Goal: Transaction & Acquisition: Purchase product/service

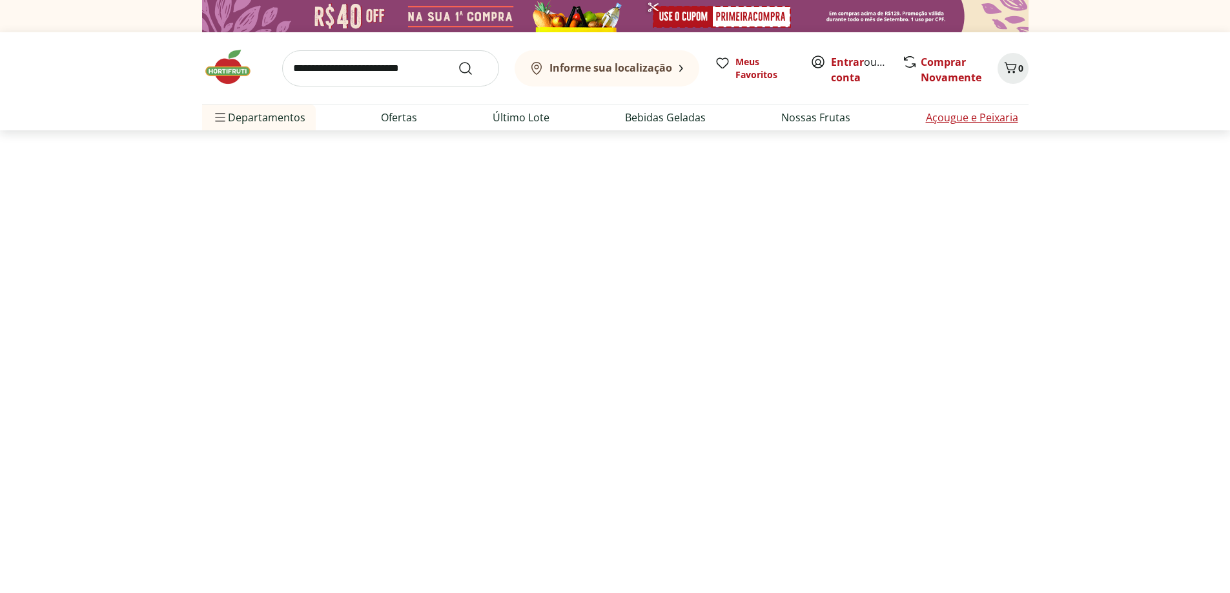
select select "**********"
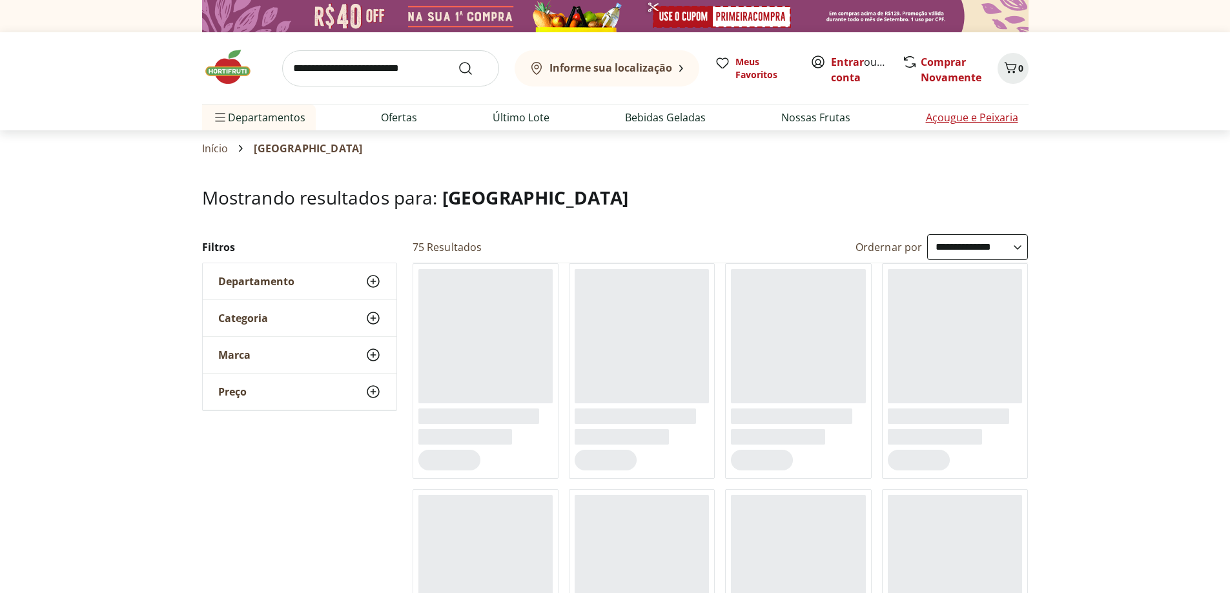
click at [948, 116] on link "Açougue e Peixaria" at bounding box center [972, 117] width 92 height 15
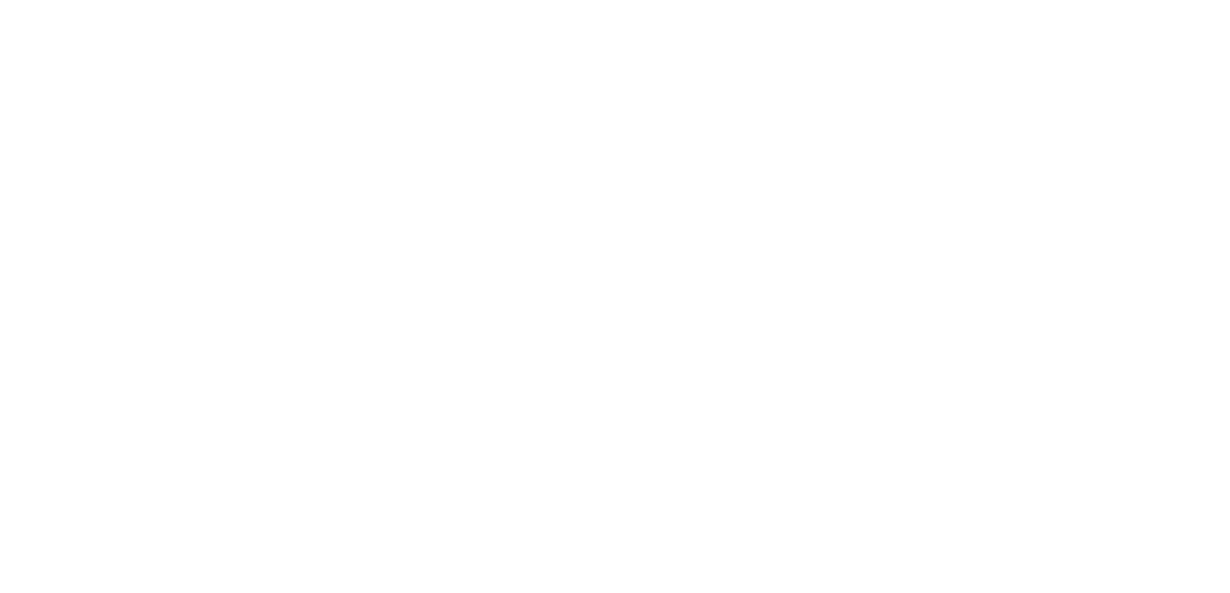
select select "**********"
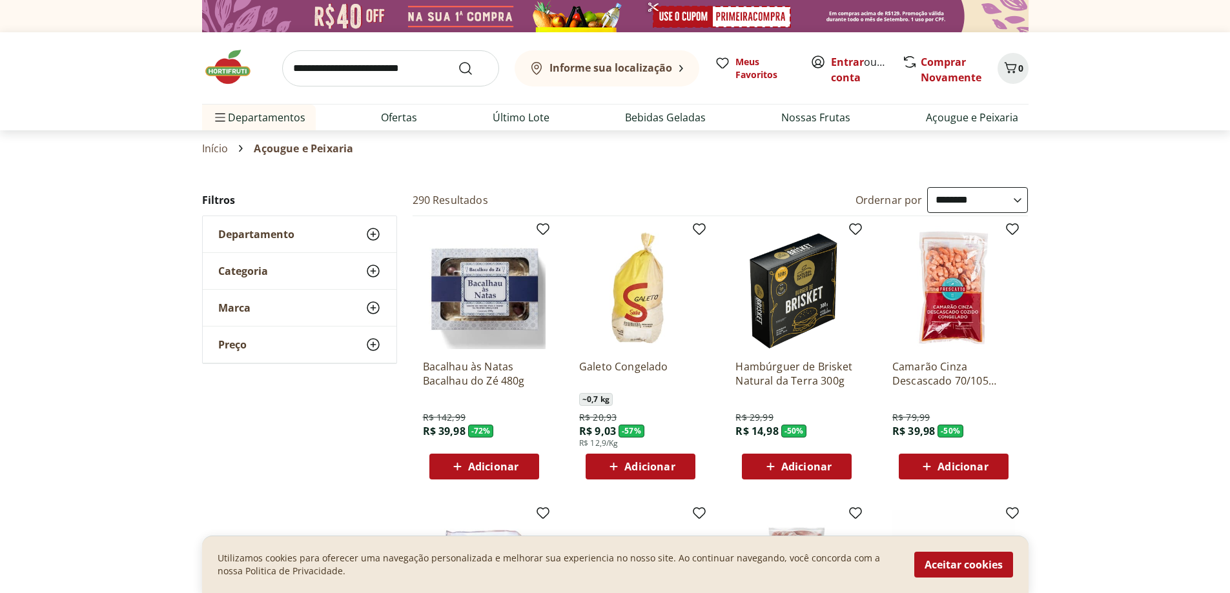
click at [309, 69] on input "search" at bounding box center [390, 68] width 217 height 36
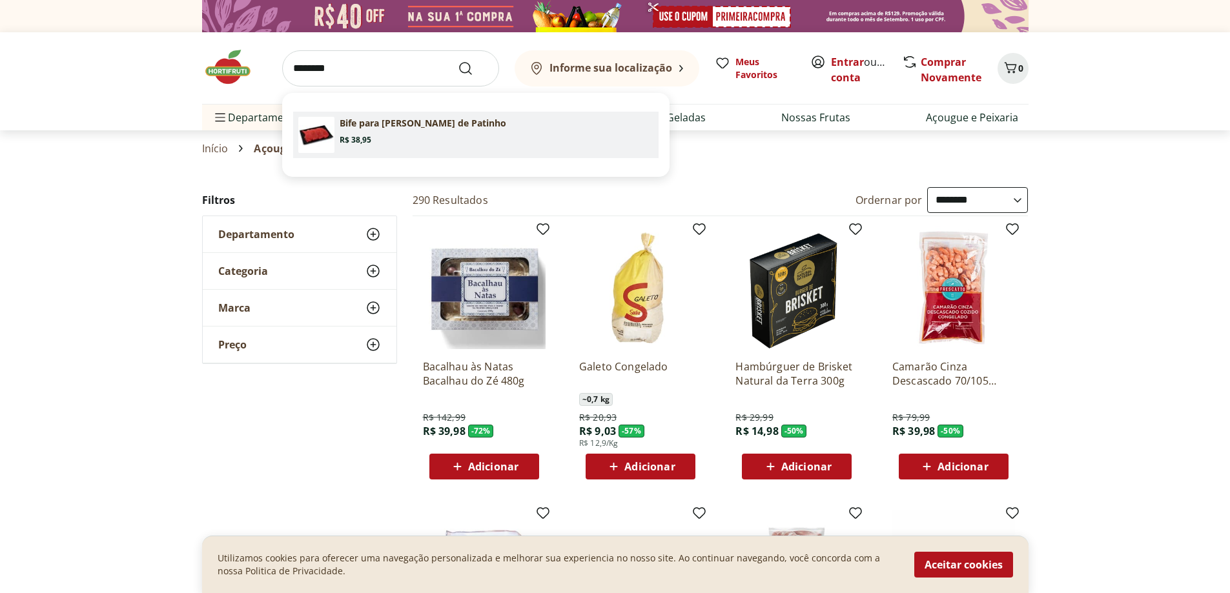
click at [369, 136] on span "Price: R$ 38,95" at bounding box center [356, 140] width 32 height 10
type input "**********"
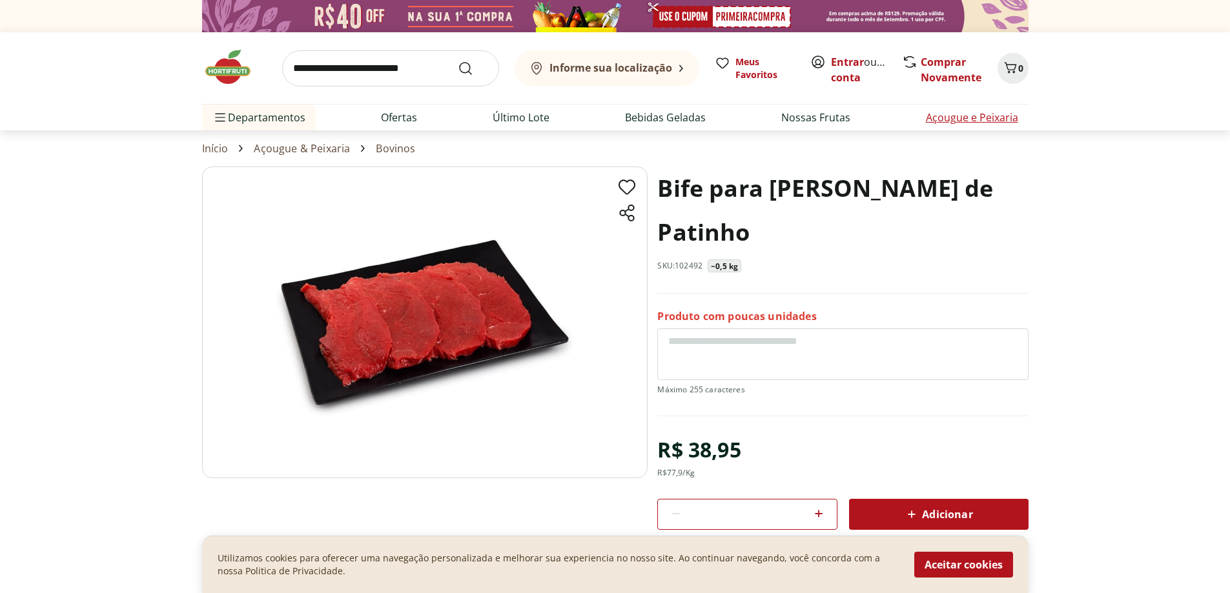
click at [966, 116] on link "Açougue e Peixaria" at bounding box center [972, 117] width 92 height 15
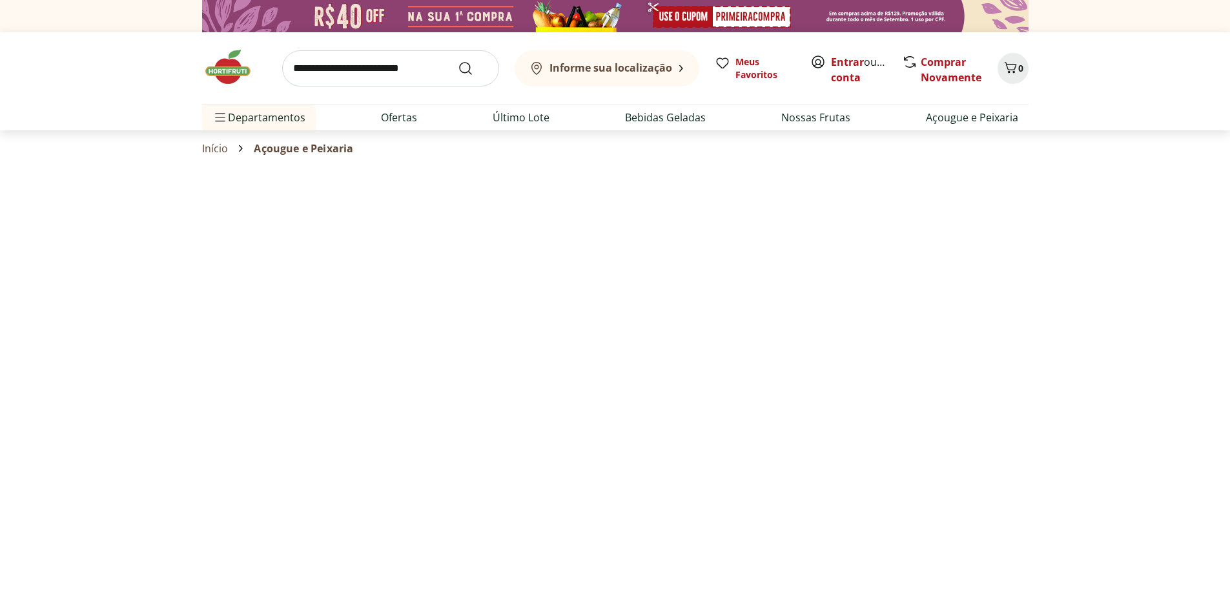
select select "**********"
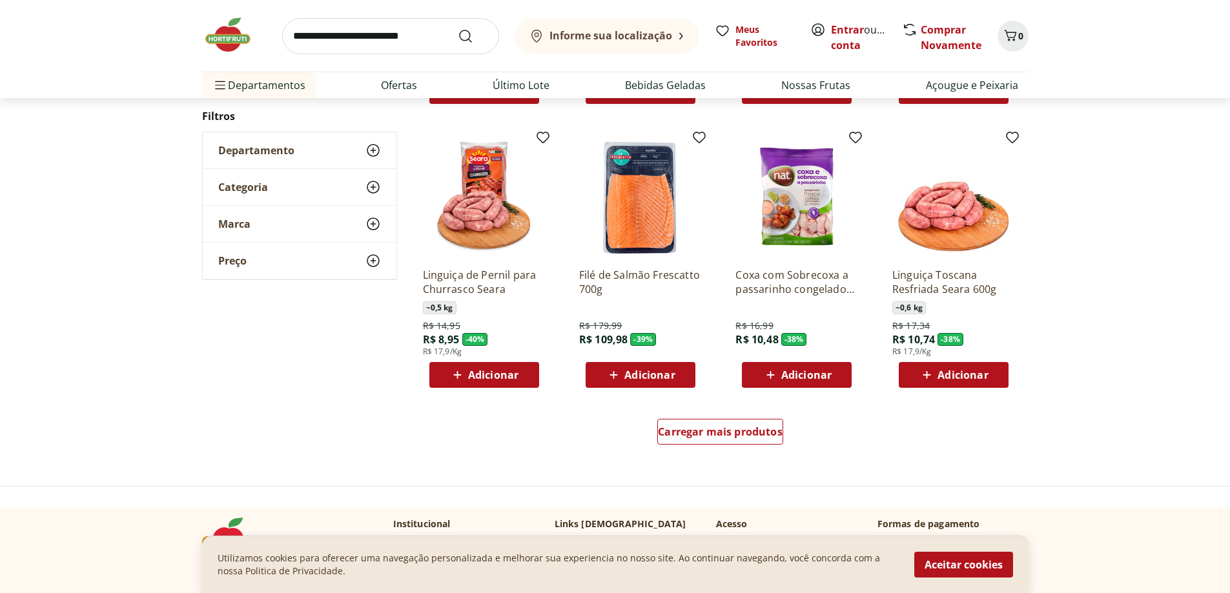
scroll to position [646, 0]
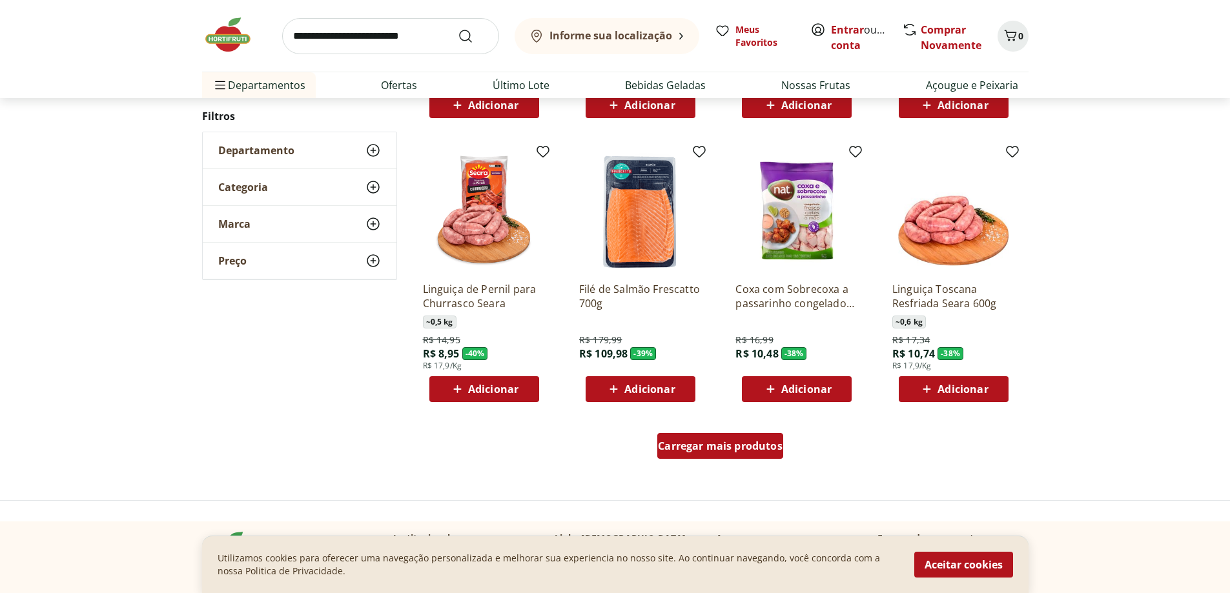
click at [706, 449] on span "Carregar mais produtos" at bounding box center [720, 446] width 125 height 10
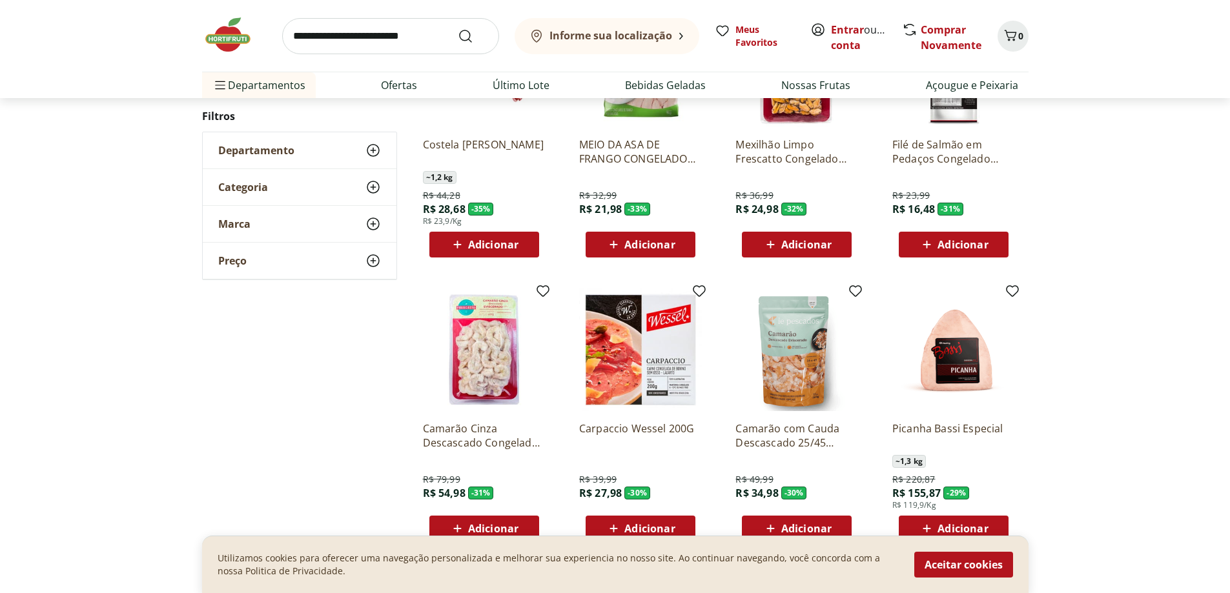
scroll to position [581, 0]
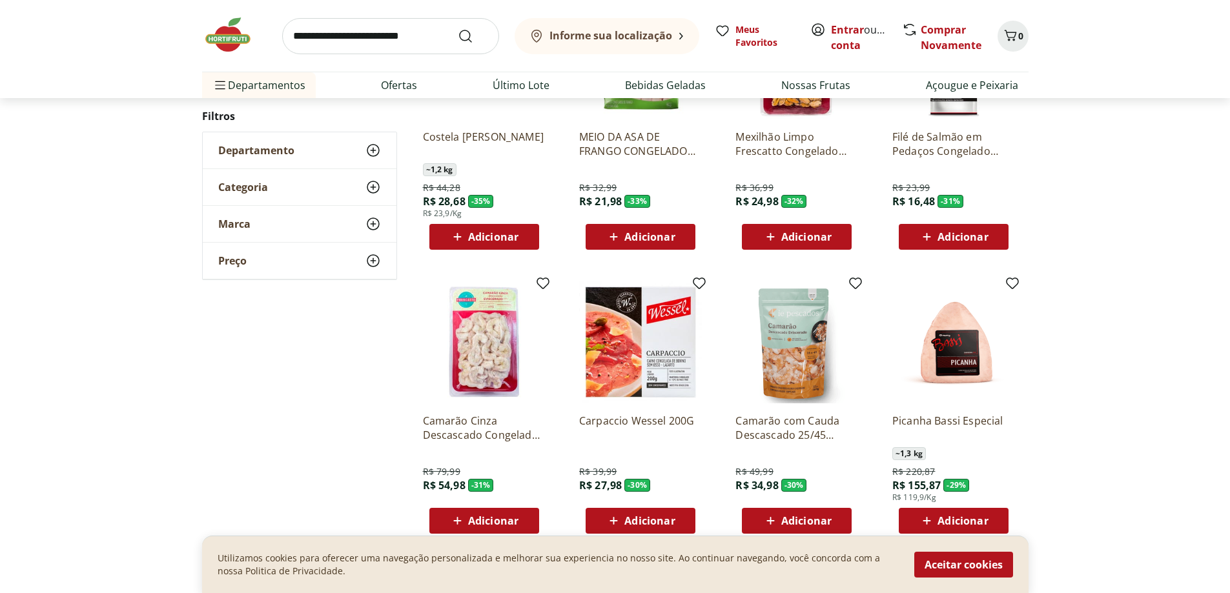
click at [371, 149] on icon at bounding box center [372, 150] width 15 height 15
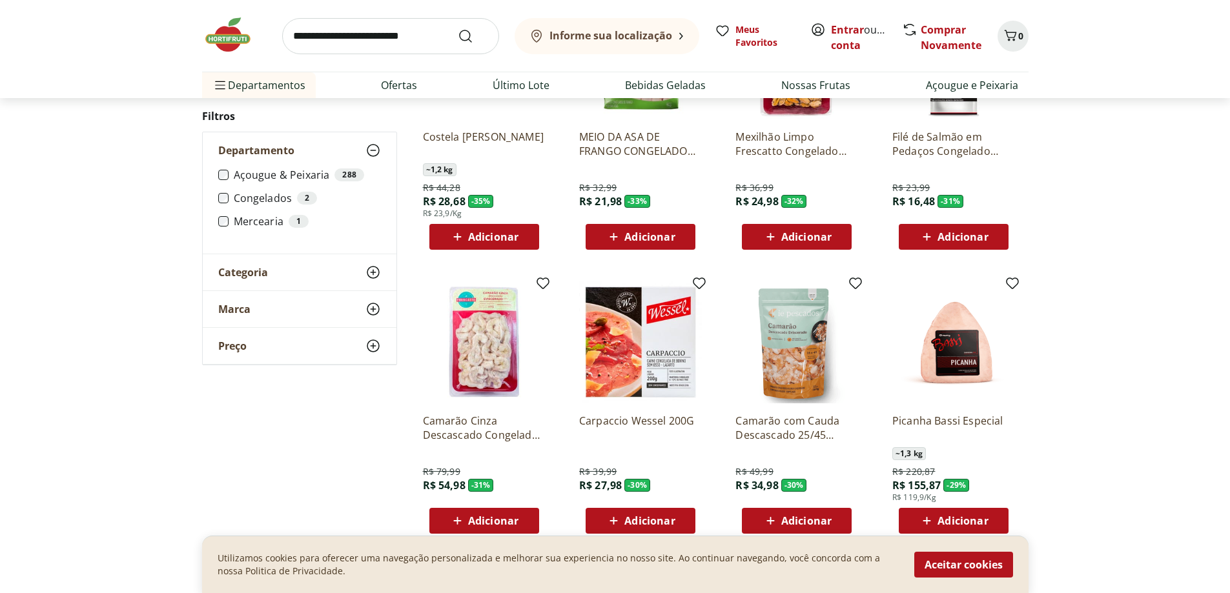
click at [371, 149] on icon at bounding box center [372, 150] width 15 height 15
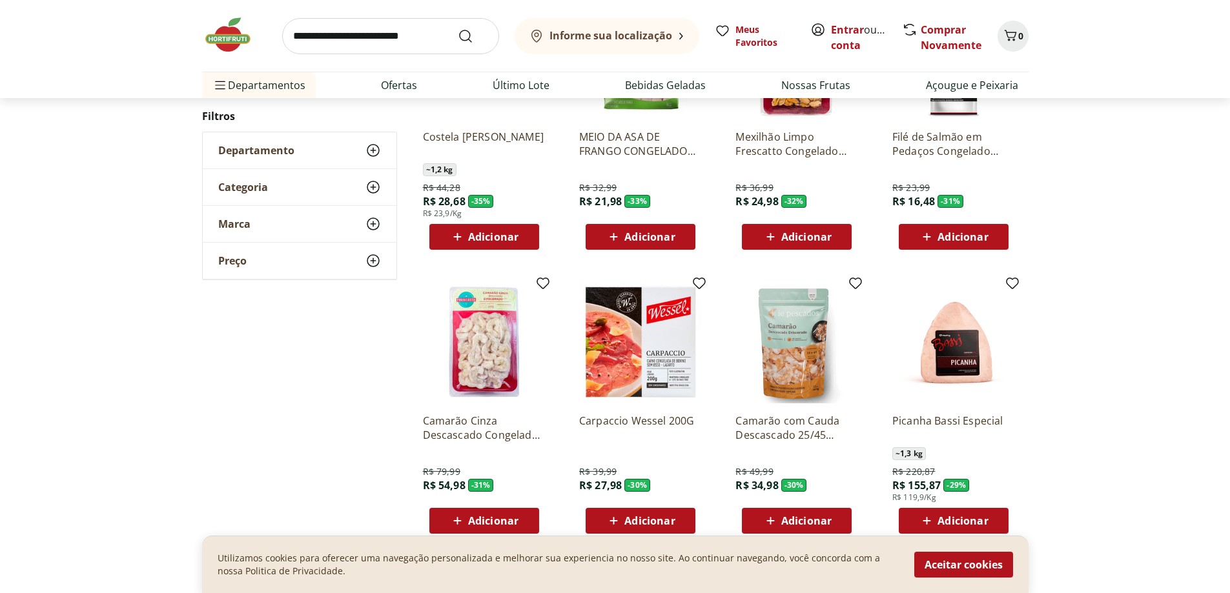
click at [376, 185] on icon at bounding box center [372, 186] width 15 height 15
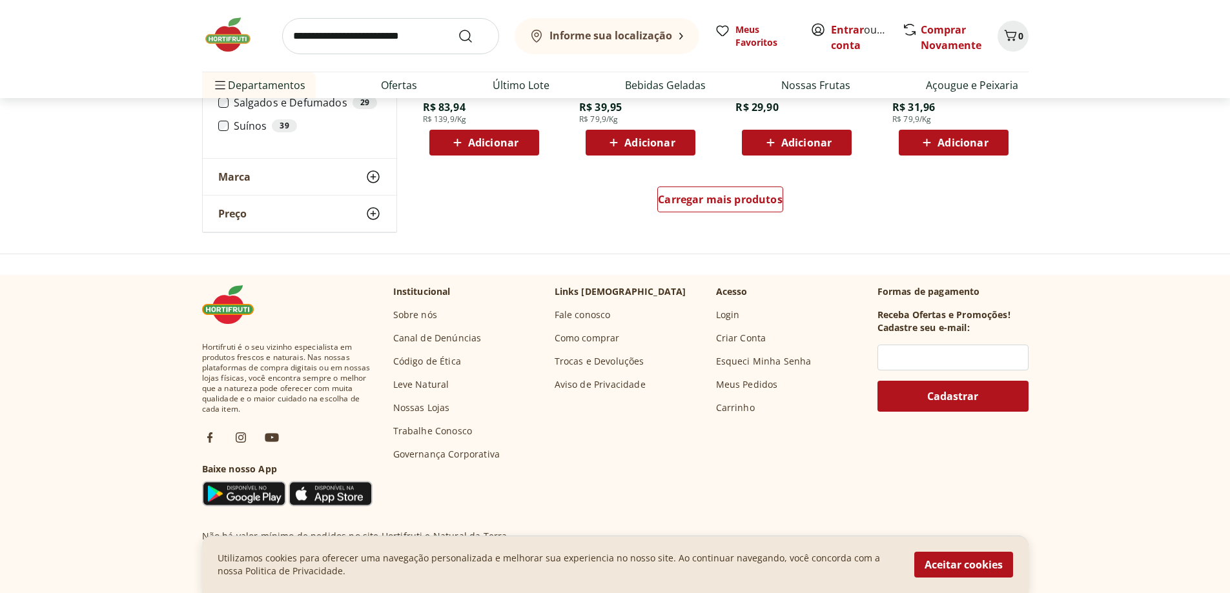
scroll to position [901, 0]
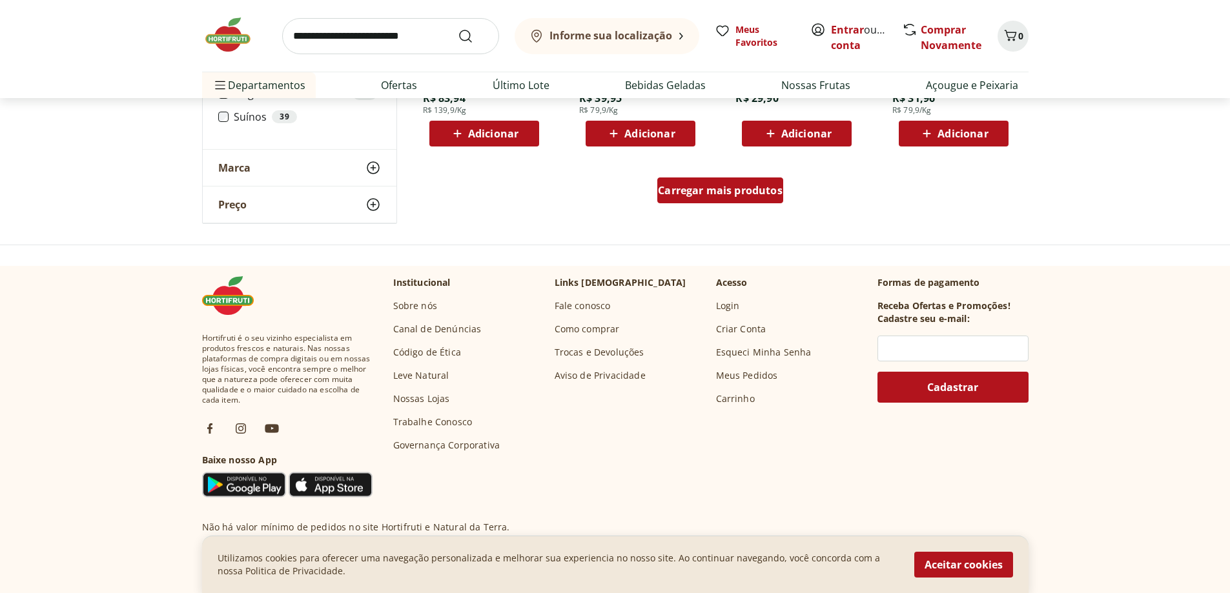
click at [744, 192] on span "Carregar mais produtos" at bounding box center [720, 190] width 125 height 10
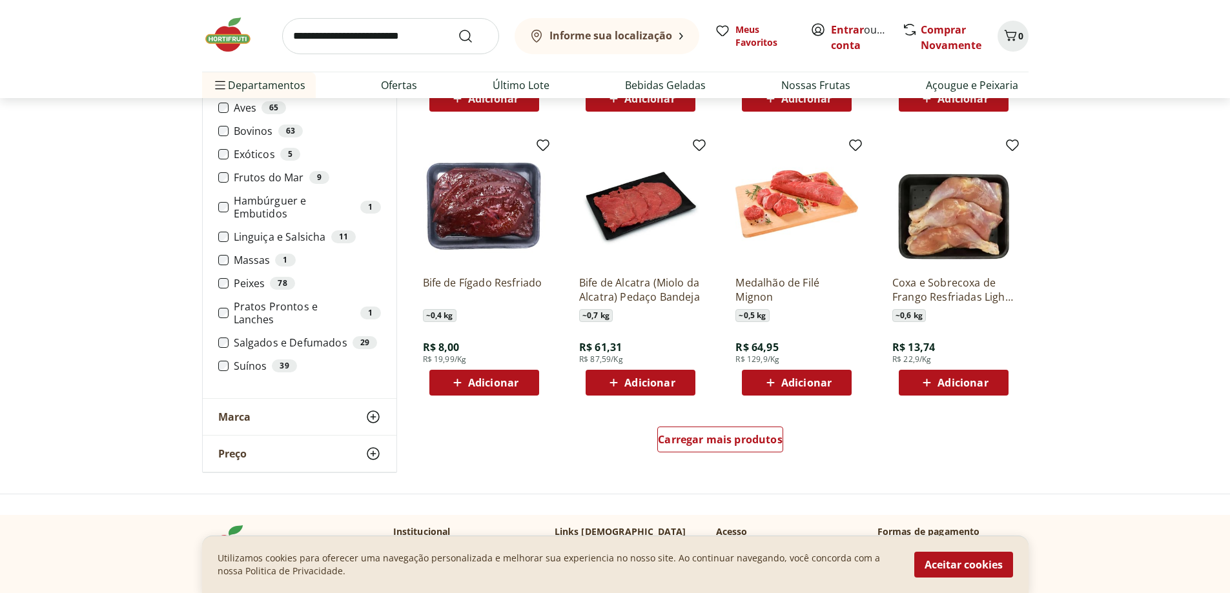
scroll to position [772, 0]
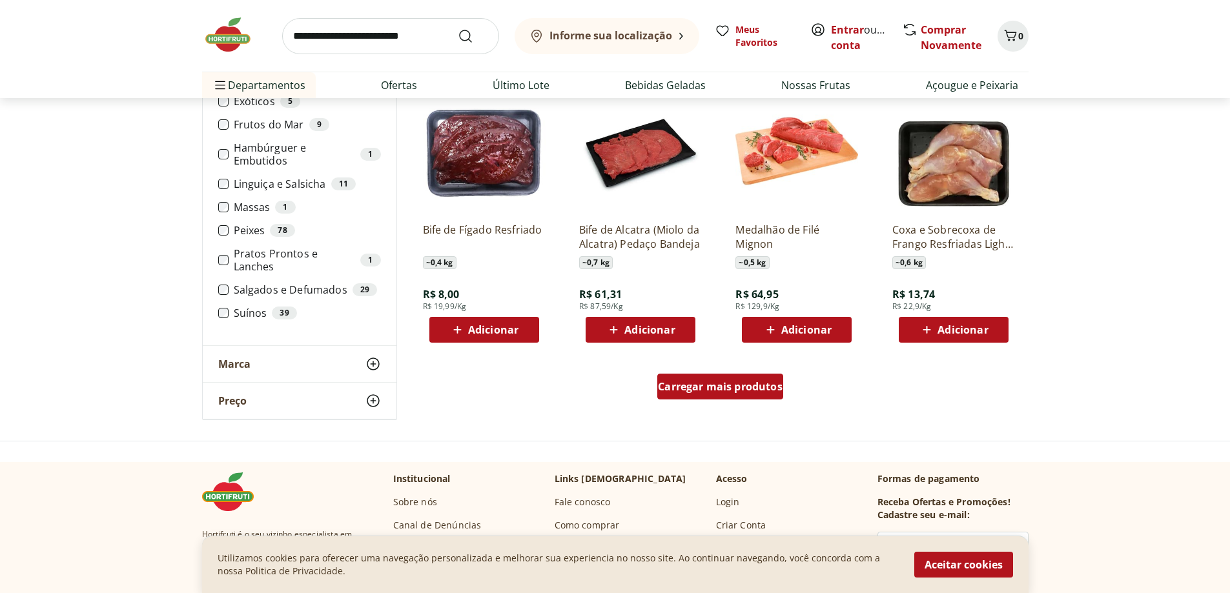
click at [723, 385] on span "Carregar mais produtos" at bounding box center [720, 387] width 125 height 10
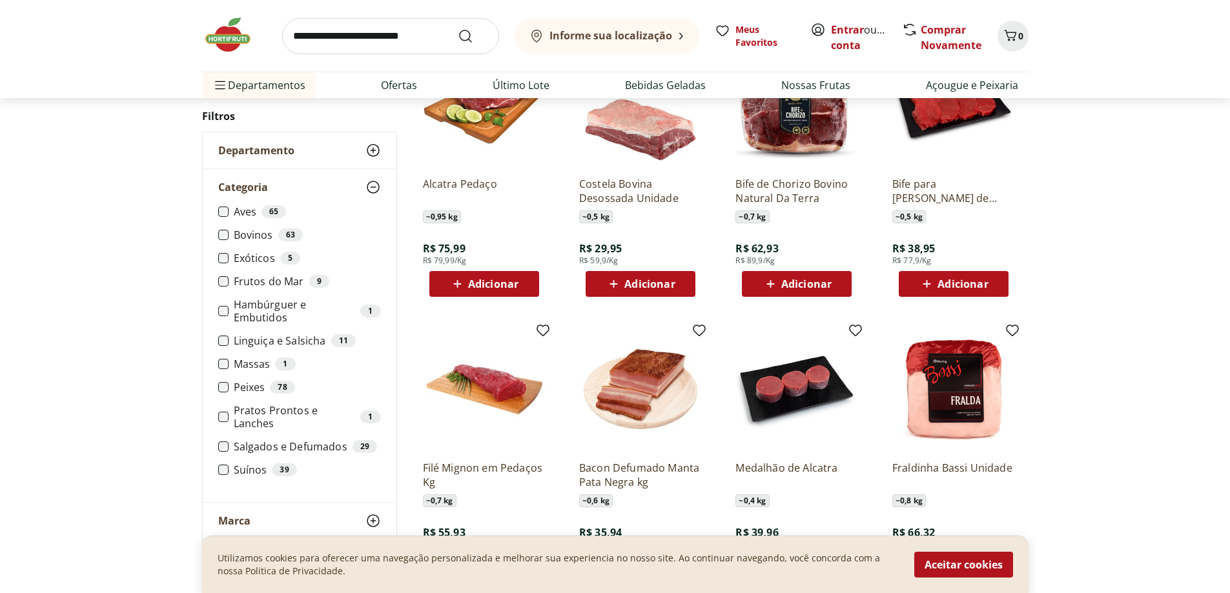
scroll to position [1095, 0]
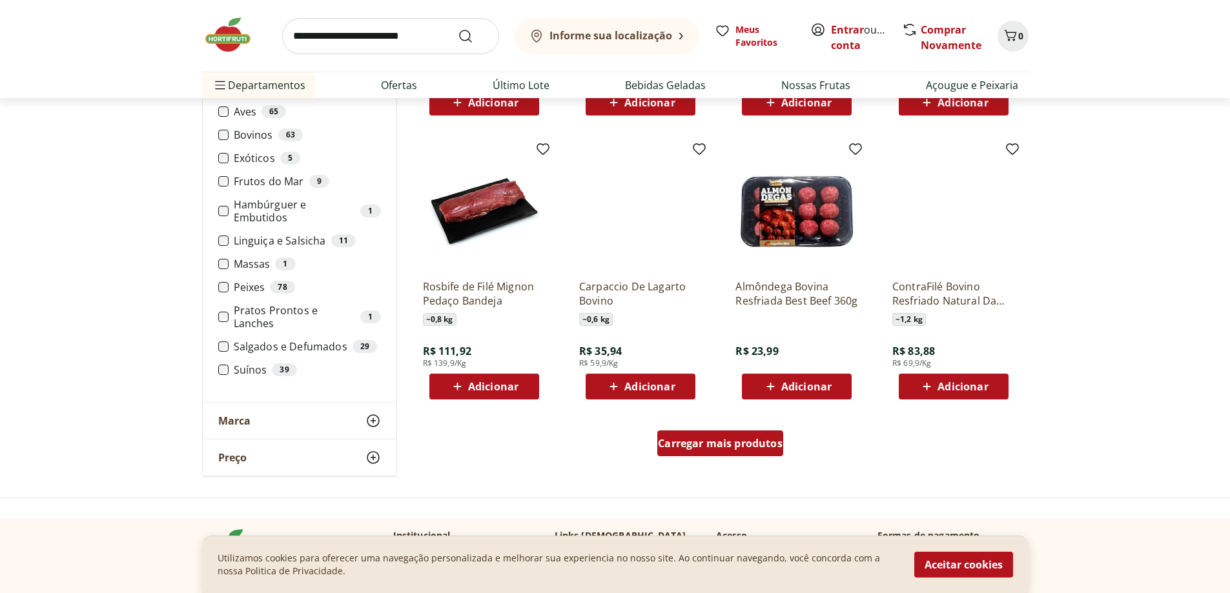
scroll to position [769, 0]
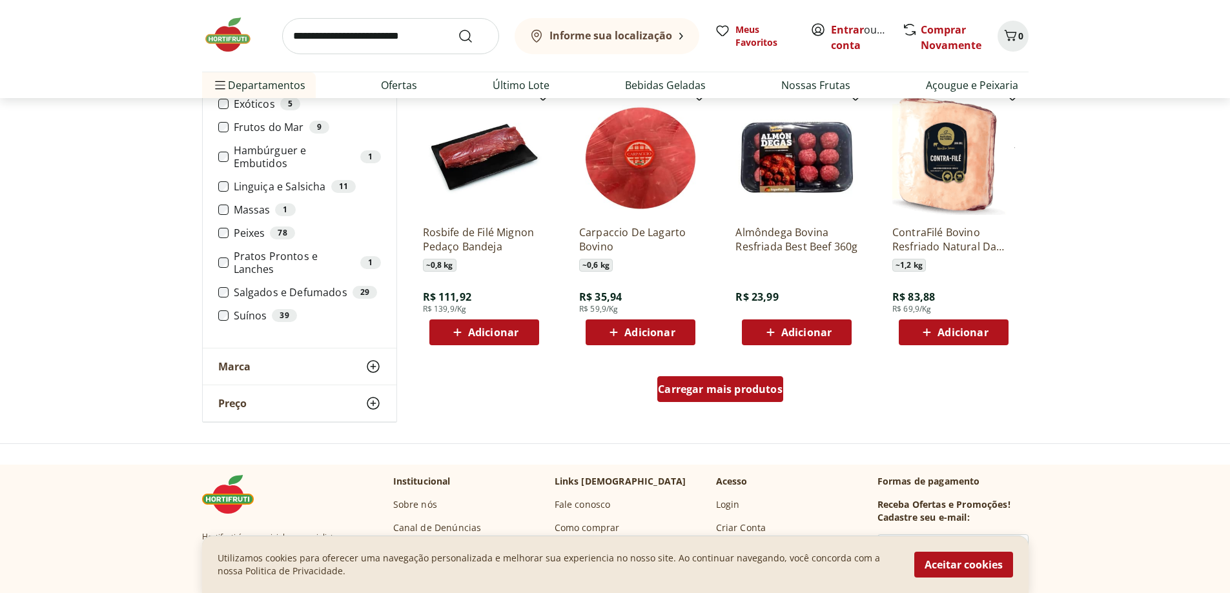
click at [735, 391] on span "Carregar mais produtos" at bounding box center [720, 389] width 125 height 10
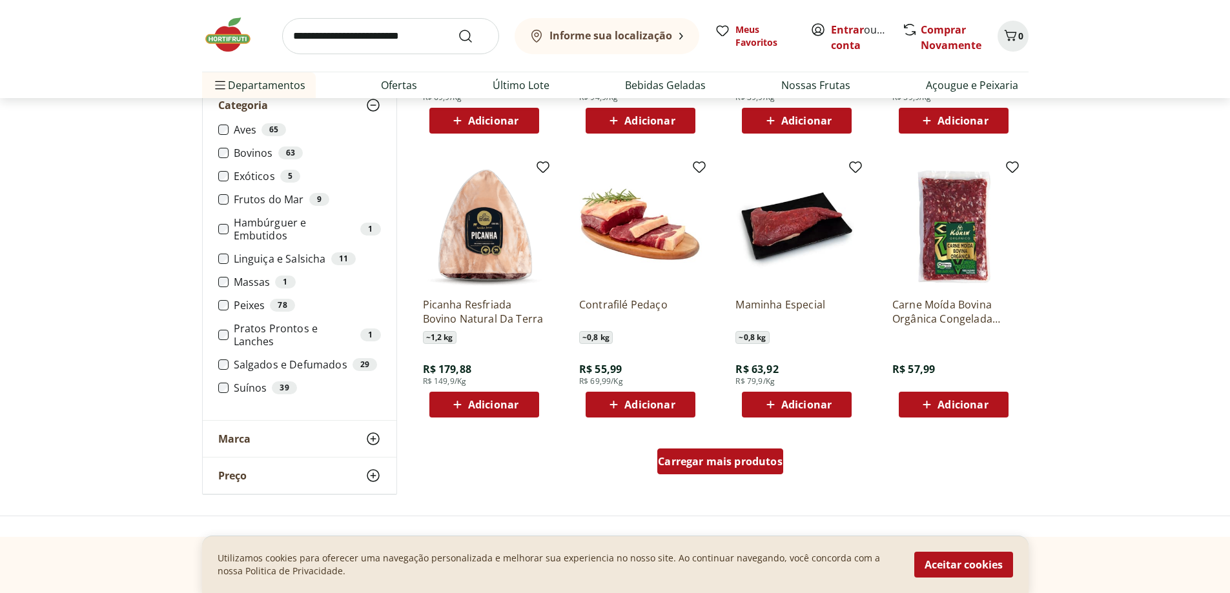
scroll to position [702, 0]
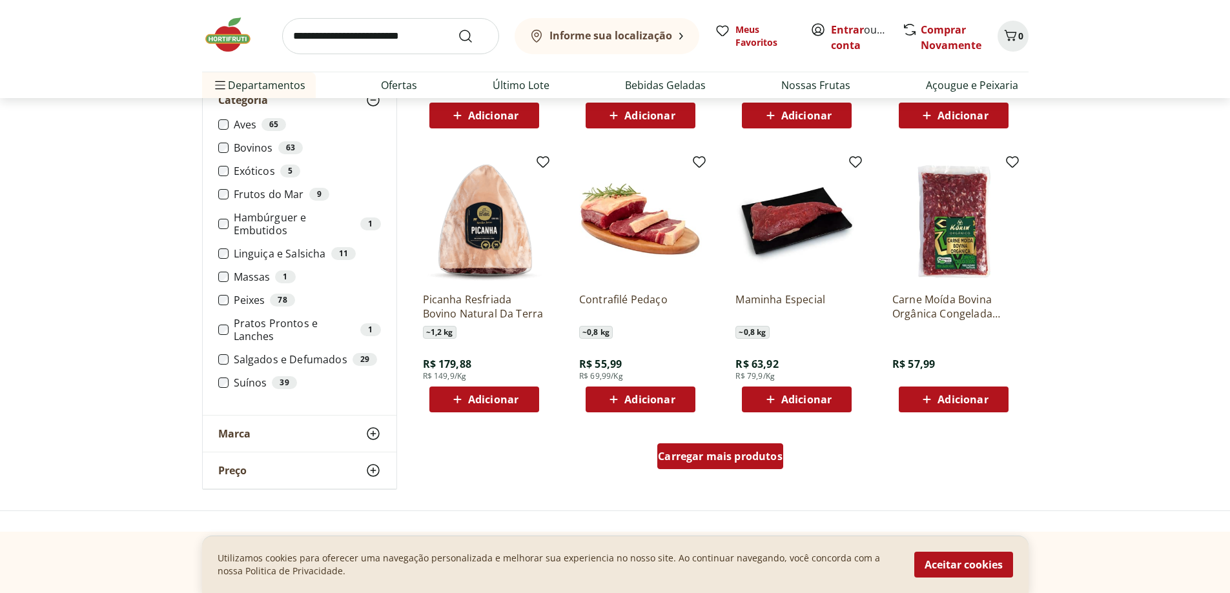
click at [735, 452] on span "Carregar mais produtos" at bounding box center [720, 456] width 125 height 10
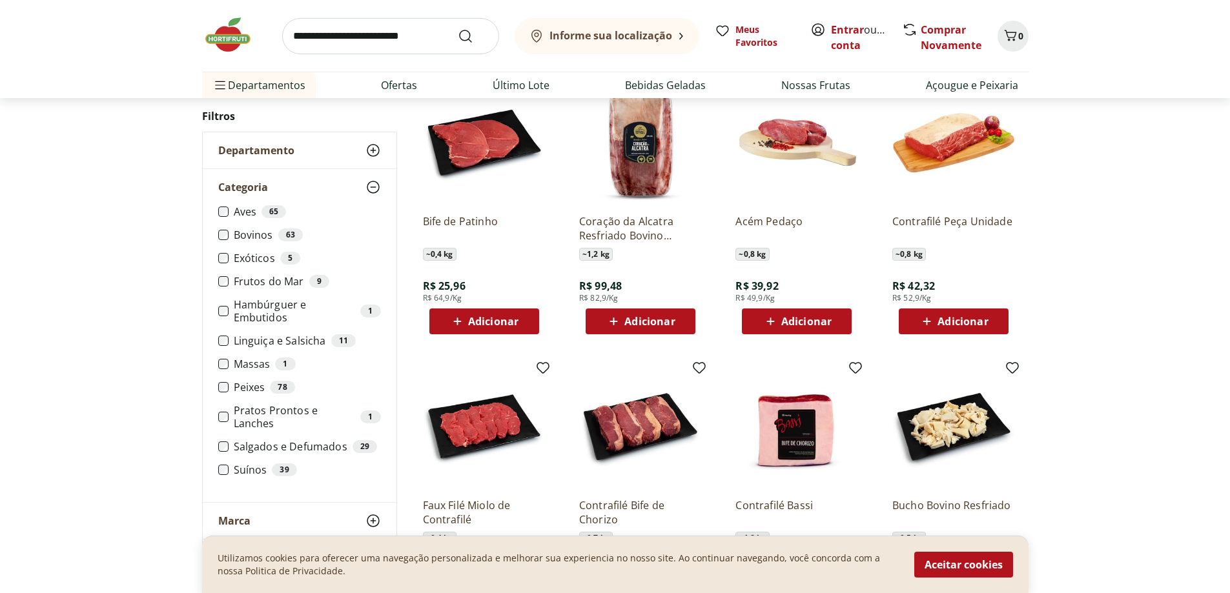
scroll to position [1025, 0]
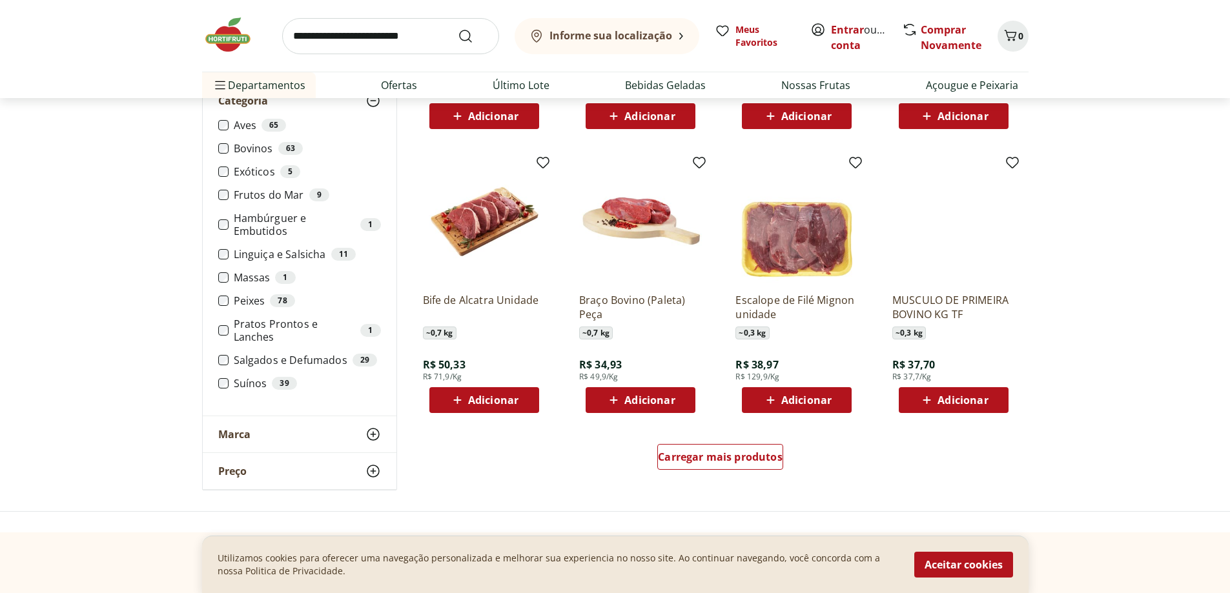
scroll to position [764, 0]
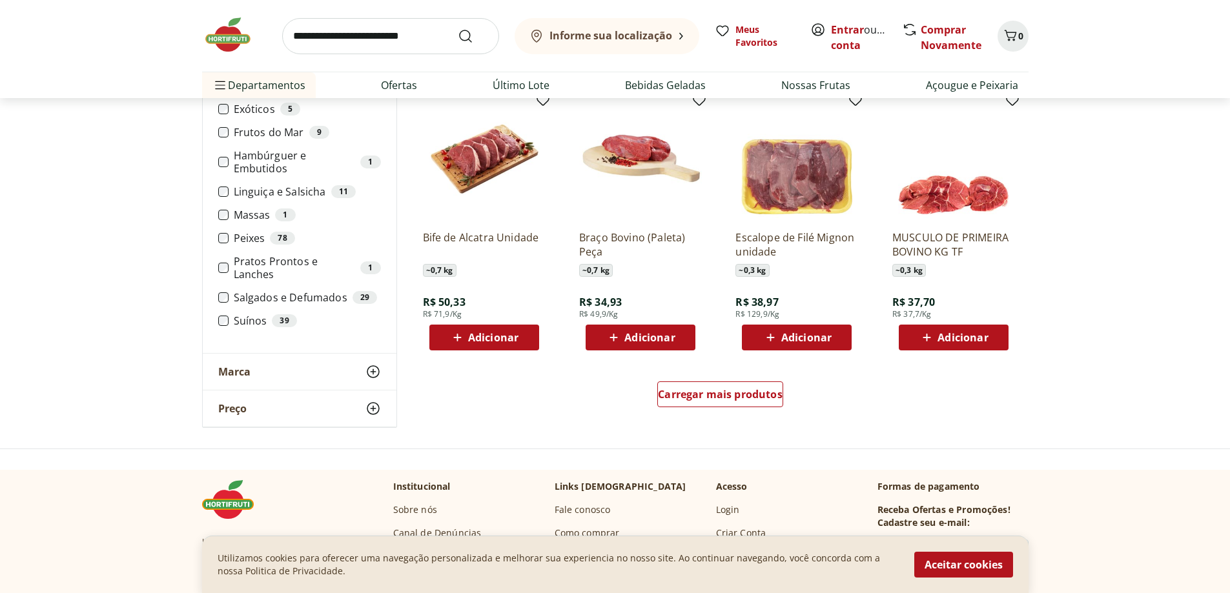
click at [729, 414] on div "Carregar mais produtos" at bounding box center [720, 397] width 626 height 62
click at [731, 398] on span "Carregar mais produtos" at bounding box center [720, 394] width 125 height 10
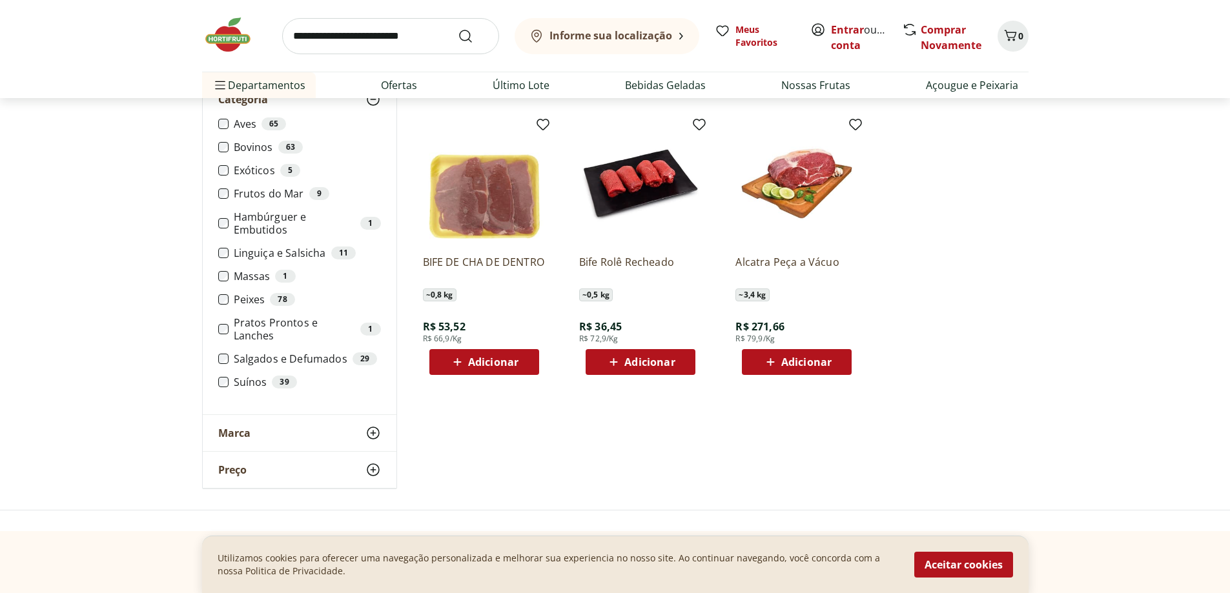
scroll to position [148, 0]
